Goal: Task Accomplishment & Management: Use online tool/utility

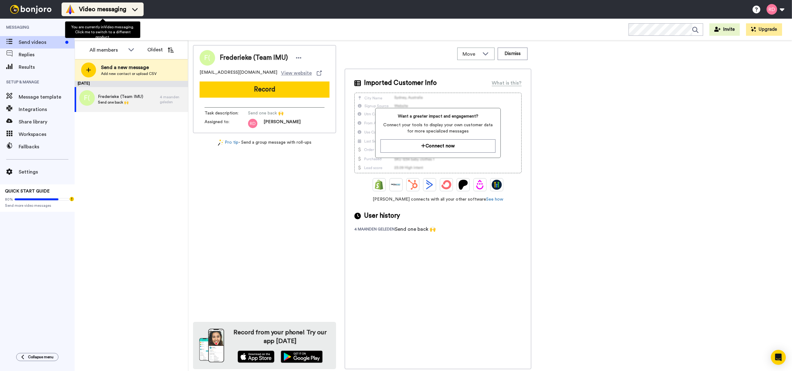
click at [107, 8] on span "Video messaging" at bounding box center [102, 9] width 47 height 9
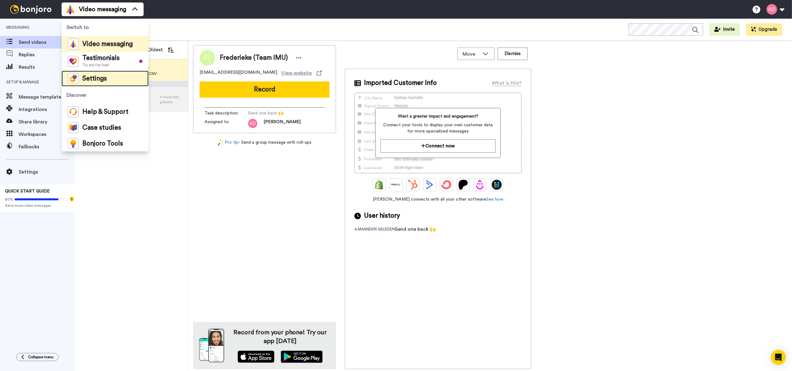
click at [94, 81] on span "Settings" at bounding box center [94, 79] width 25 height 6
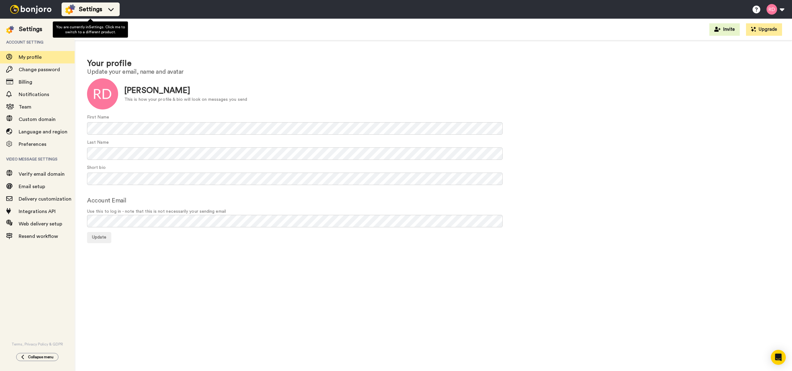
click at [82, 9] on span "Settings" at bounding box center [90, 9] width 23 height 9
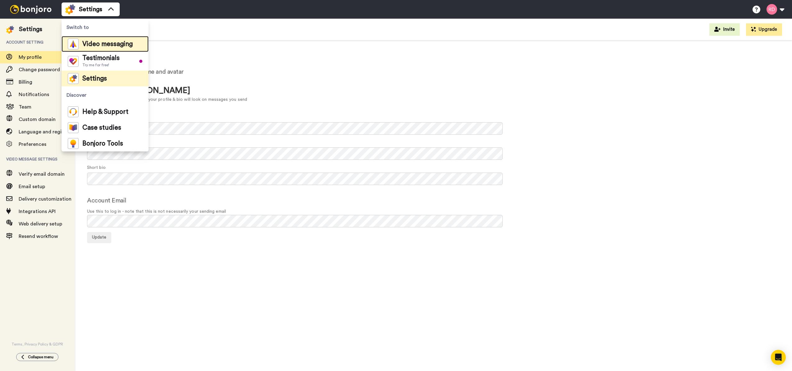
click at [107, 41] on span "Video messaging" at bounding box center [107, 44] width 50 height 6
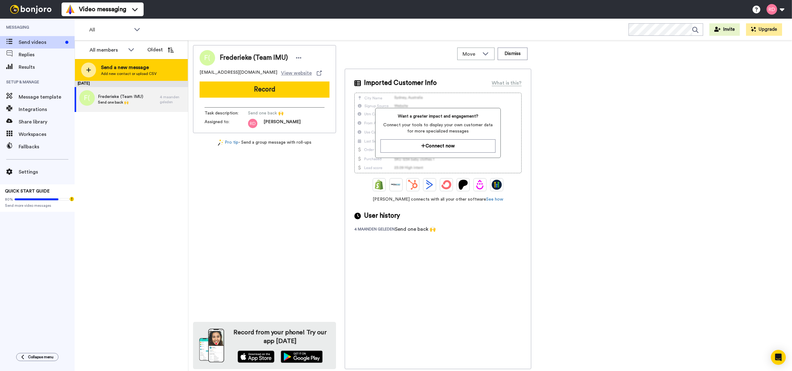
click at [88, 71] on icon at bounding box center [88, 70] width 5 height 5
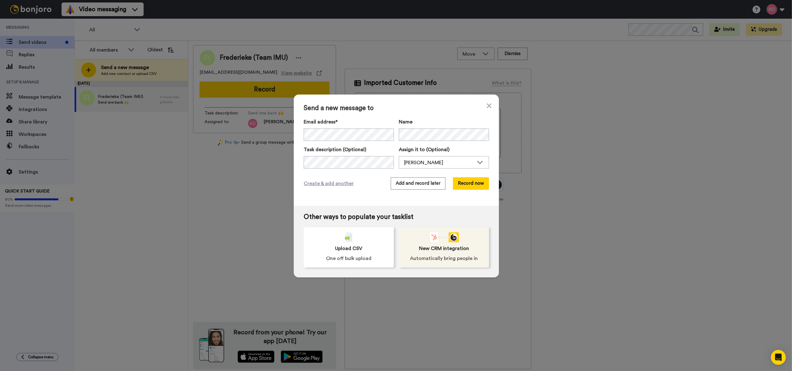
click at [442, 251] on span "New CRM integration" at bounding box center [444, 248] width 50 height 7
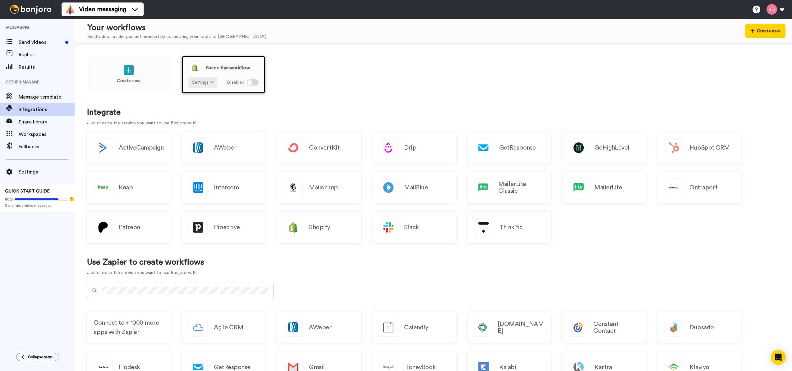
click at [254, 84] on div at bounding box center [253, 82] width 12 height 6
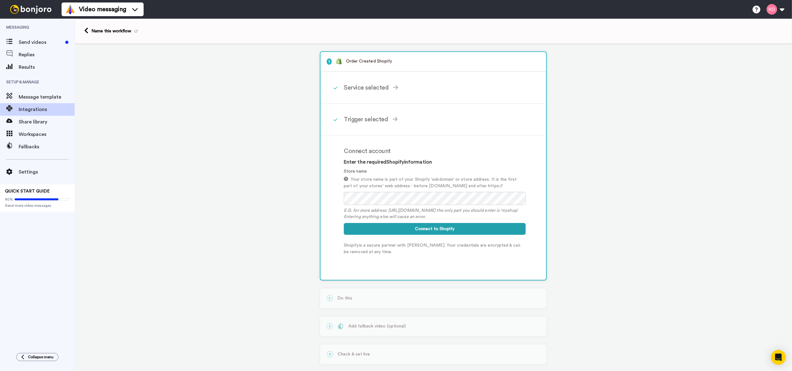
drag, startPoint x: 365, startPoint y: 165, endPoint x: 466, endPoint y: 169, distance: 101.5
click at [460, 168] on div "Enter the required Shopify information Store name Your store name is part of yo…" at bounding box center [435, 196] width 182 height 75
click at [466, 169] on div "Store name Your store name is part of your Shopify 'subdomain' or store address…" at bounding box center [435, 194] width 182 height 52
drag, startPoint x: 377, startPoint y: 167, endPoint x: 359, endPoint y: 166, distance: 17.7
click at [357, 167] on div "Enter the required Shopify information Store name Your store name is part of yo…" at bounding box center [435, 196] width 182 height 75
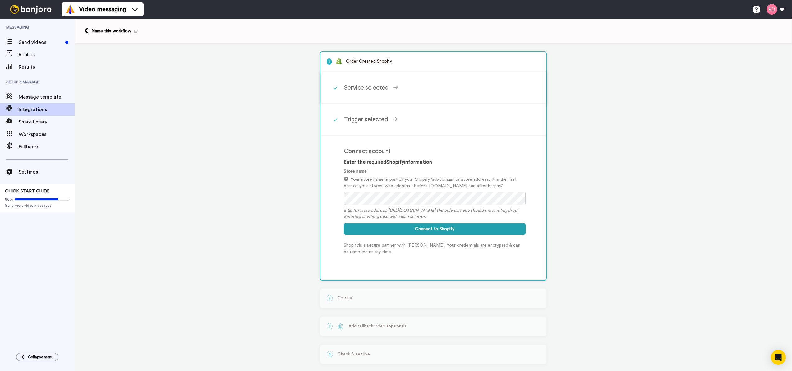
drag, startPoint x: 411, startPoint y: 161, endPoint x: 401, endPoint y: 103, distance: 58.4
click at [411, 160] on h3 "Enter the required Shopify information" at bounding box center [435, 162] width 182 height 6
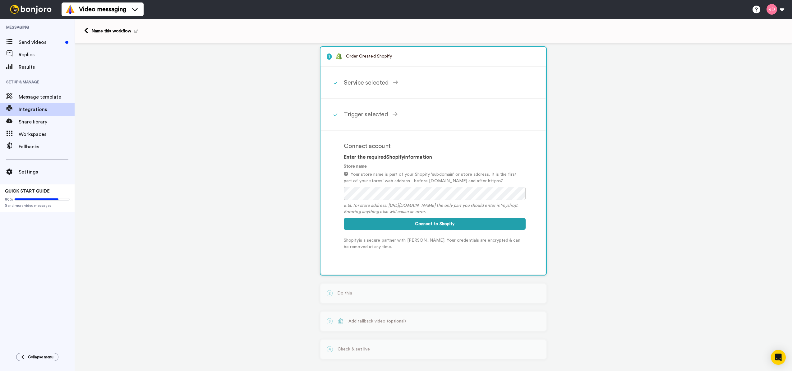
scroll to position [10, 0]
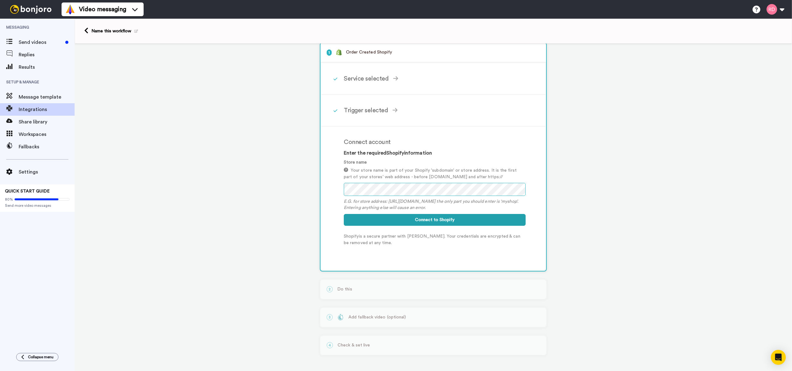
click at [344, 214] on button "Connect to Shopify" at bounding box center [435, 220] width 182 height 12
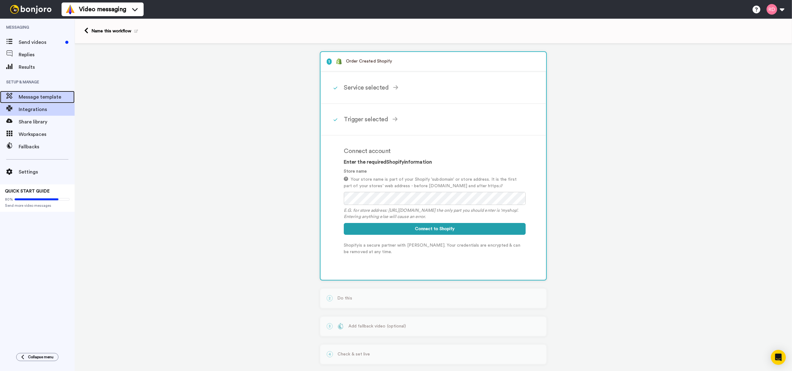
click at [48, 93] on div "Message template" at bounding box center [37, 97] width 75 height 12
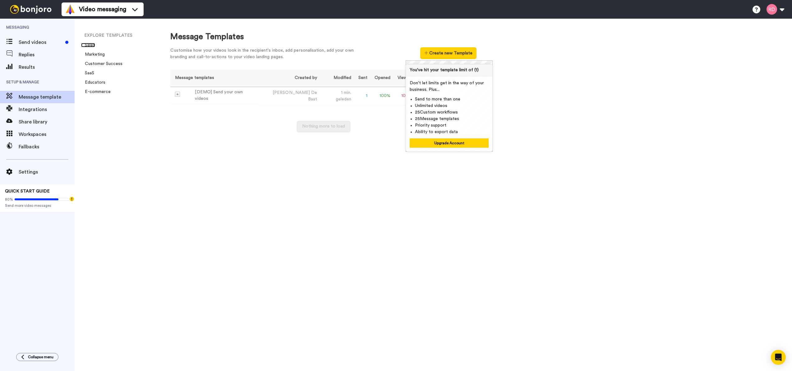
click at [88, 45] on link "Sales" at bounding box center [88, 45] width 14 height 4
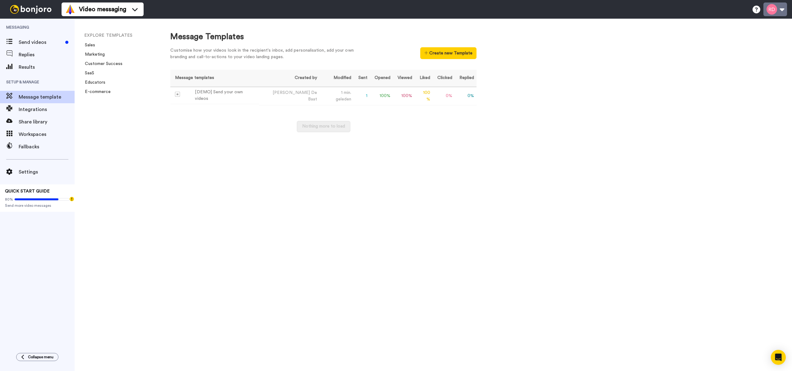
click at [770, 11] on button at bounding box center [775, 9] width 24 height 14
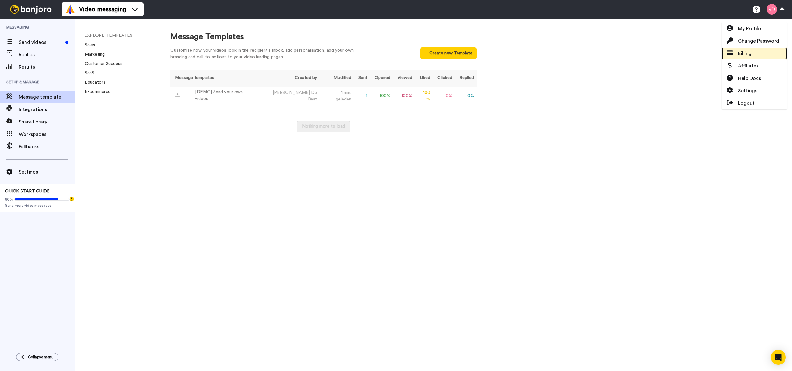
click at [760, 52] on link "Billing" at bounding box center [754, 53] width 65 height 12
